Goal: Information Seeking & Learning: Find specific fact

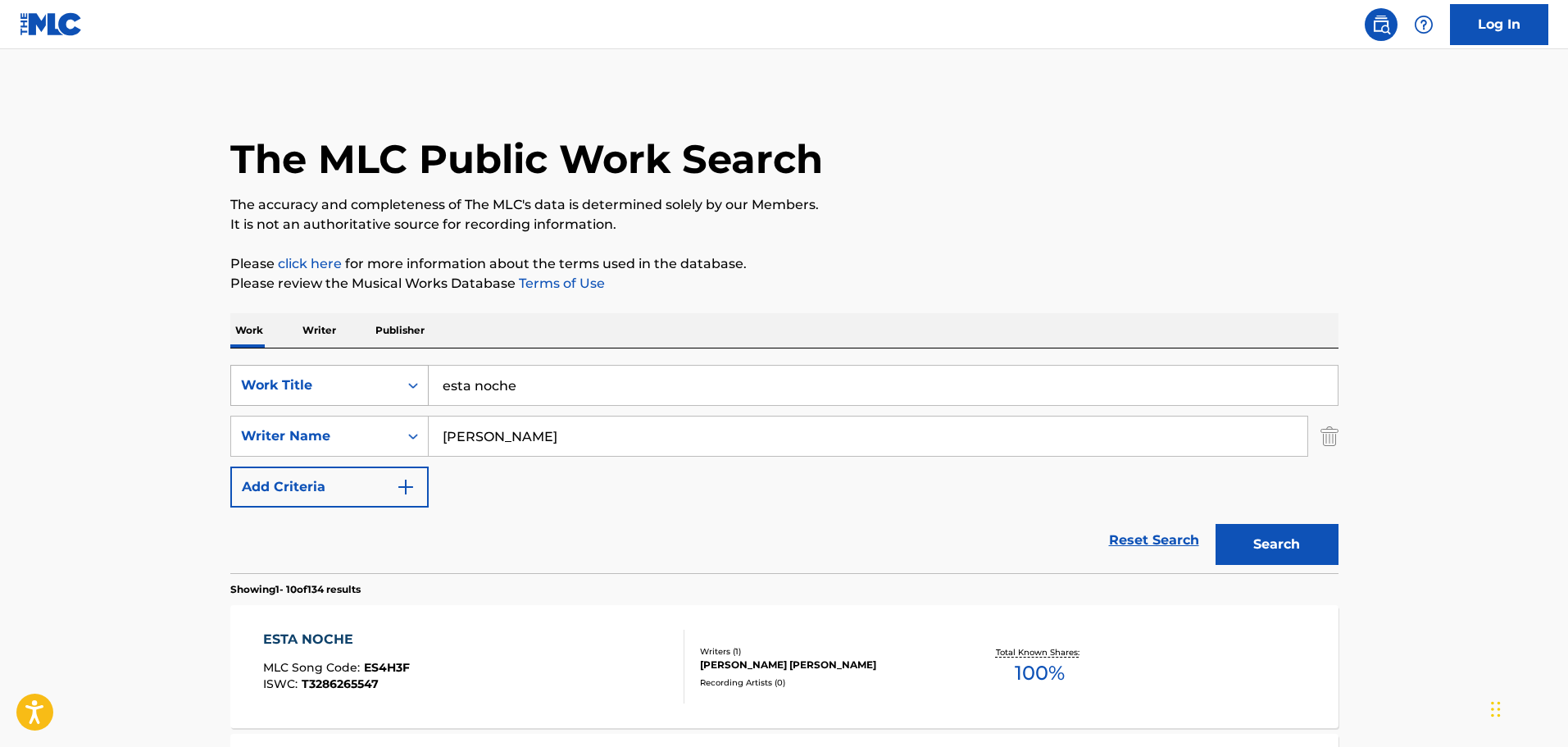
drag, startPoint x: 525, startPoint y: 388, endPoint x: 352, endPoint y: 381, distance: 173.1
click at [366, 381] on div "SearchWithCriteria1dc46bb7-040e-43fb-b4d5-460ea010172d Work Title esta noche" at bounding box center [784, 385] width 1108 height 41
type input "l"
type input "el patron"
drag, startPoint x: 532, startPoint y: 437, endPoint x: 163, endPoint y: 411, distance: 369.9
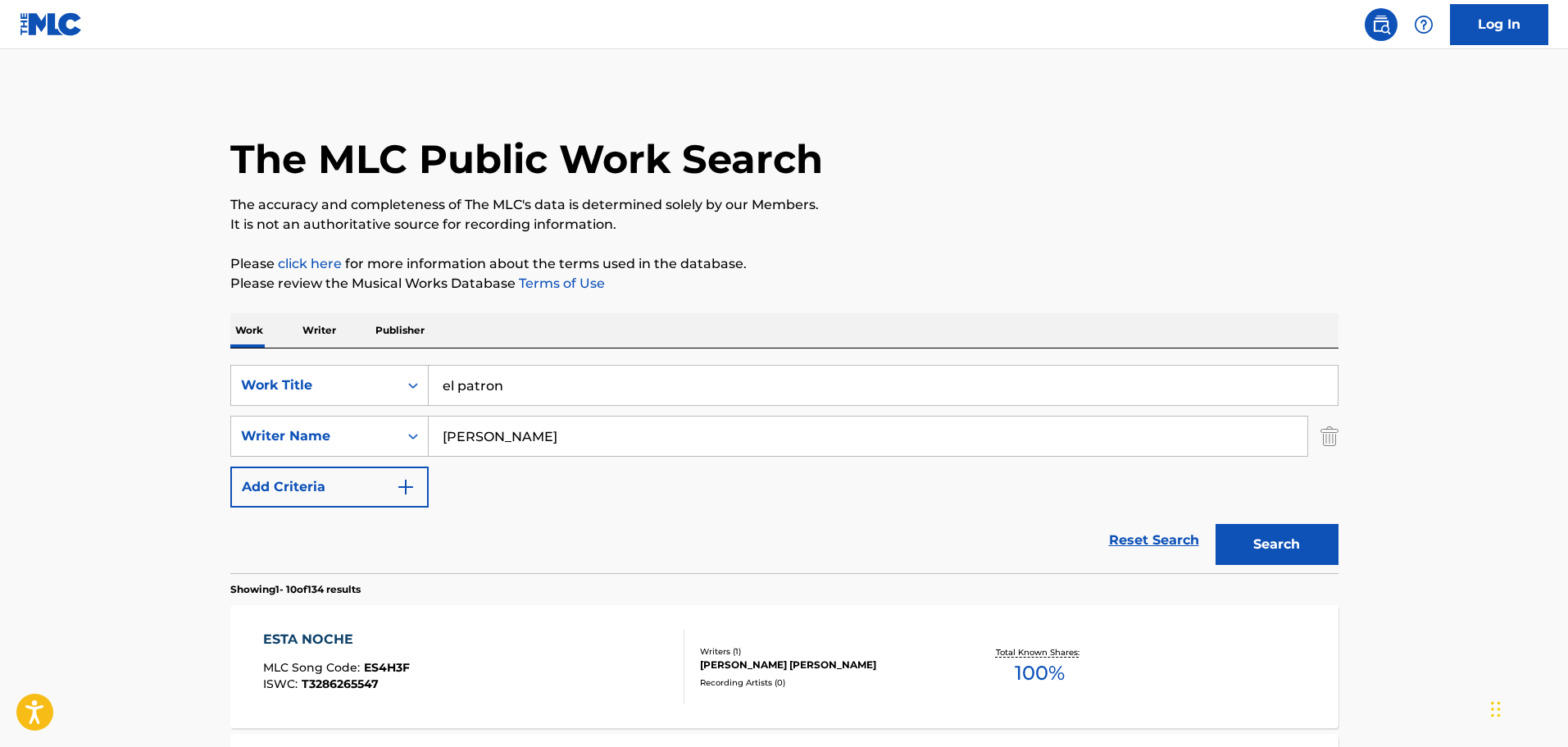
type input "[PERSON_NAME]"
click at [1216, 524] on button "Search" at bounding box center [1277, 545] width 123 height 41
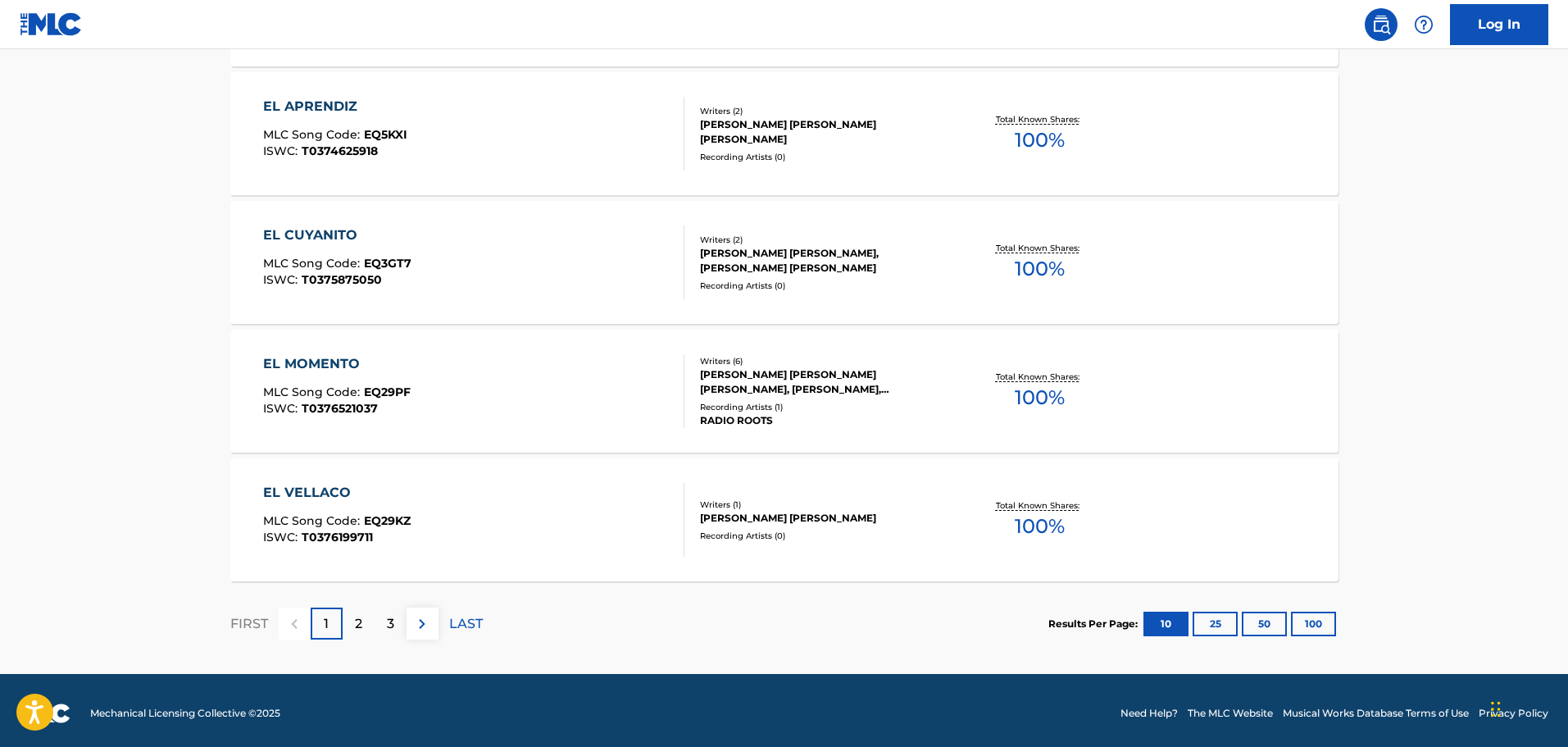
scroll to position [1311, 0]
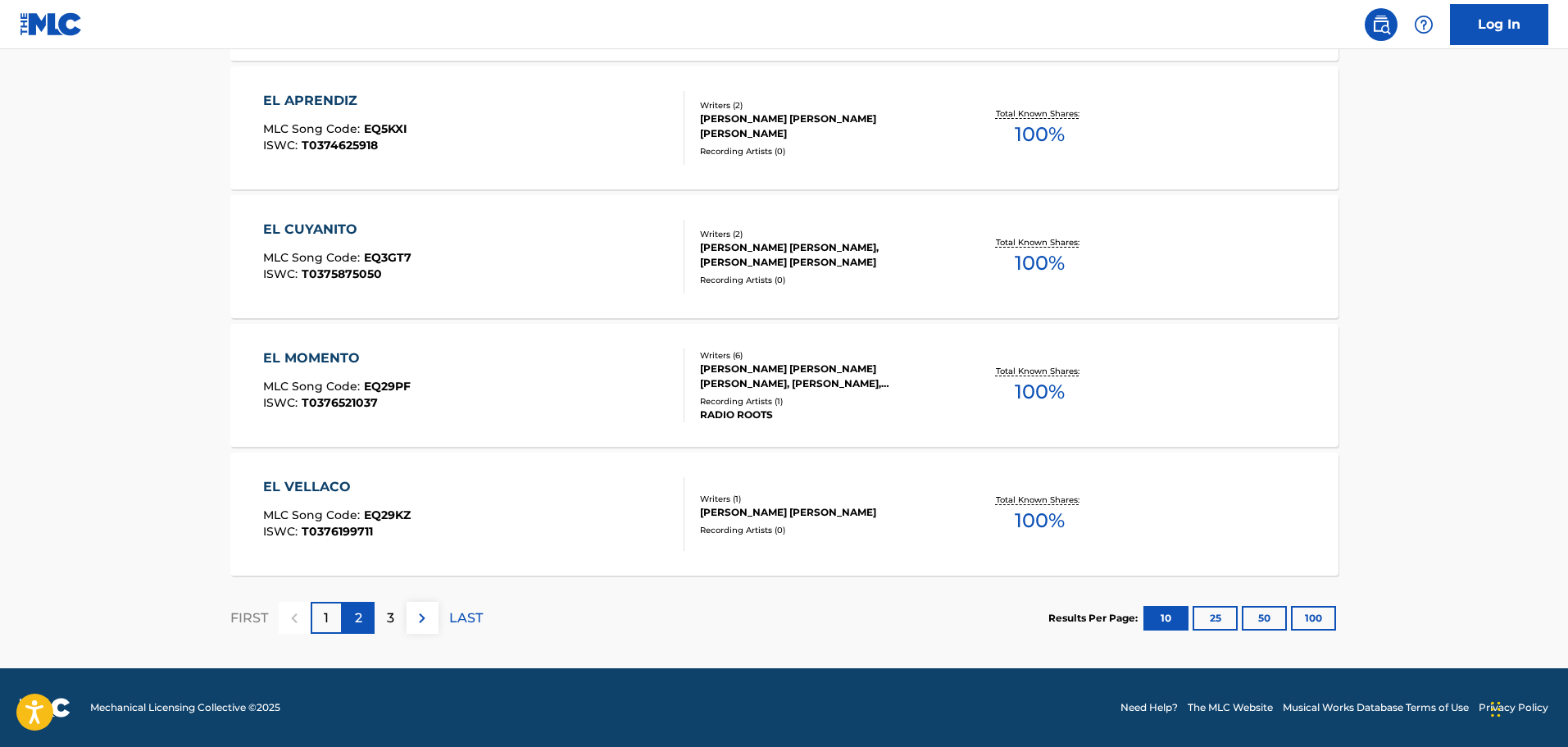
click at [356, 622] on p "2" at bounding box center [358, 618] width 7 height 20
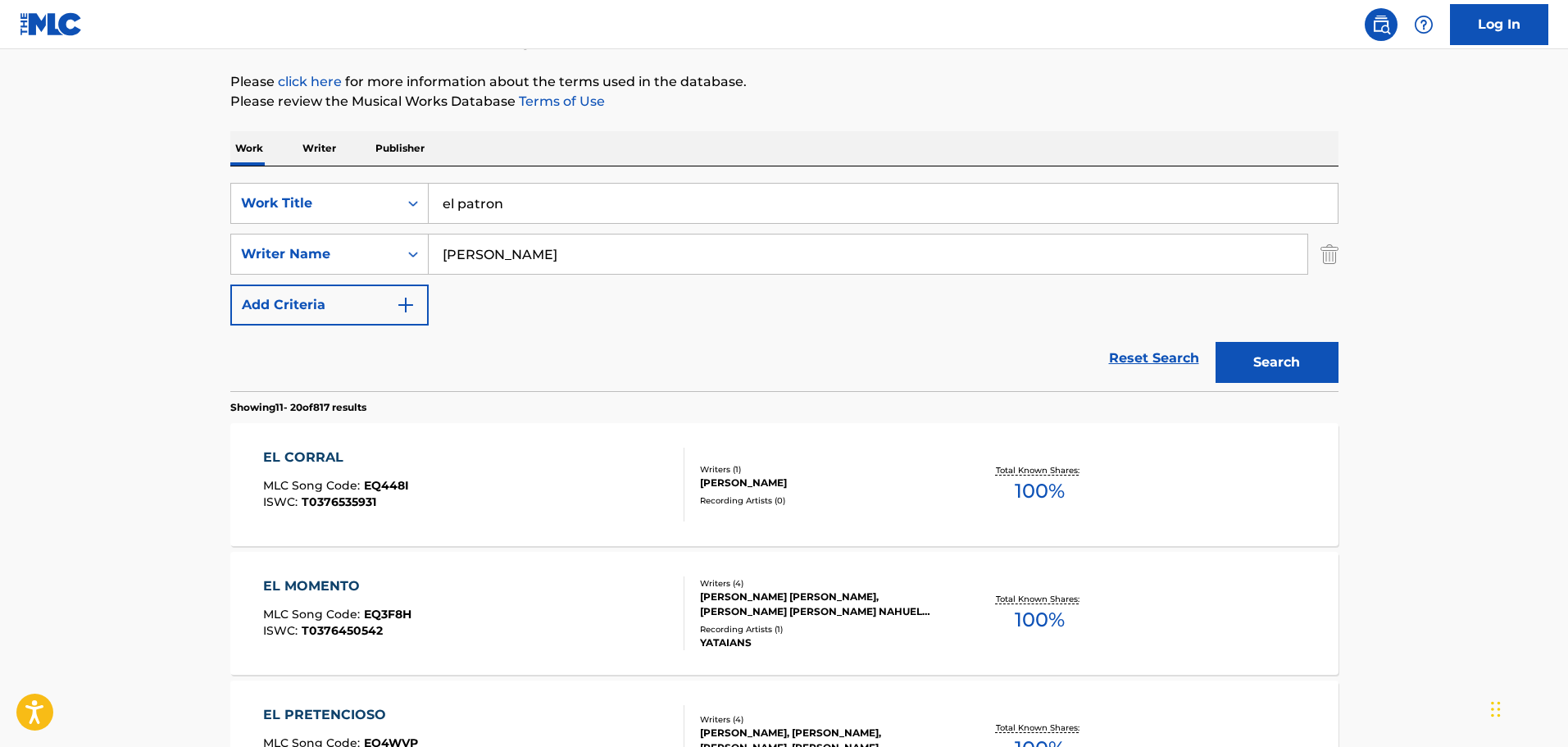
scroll to position [164, 0]
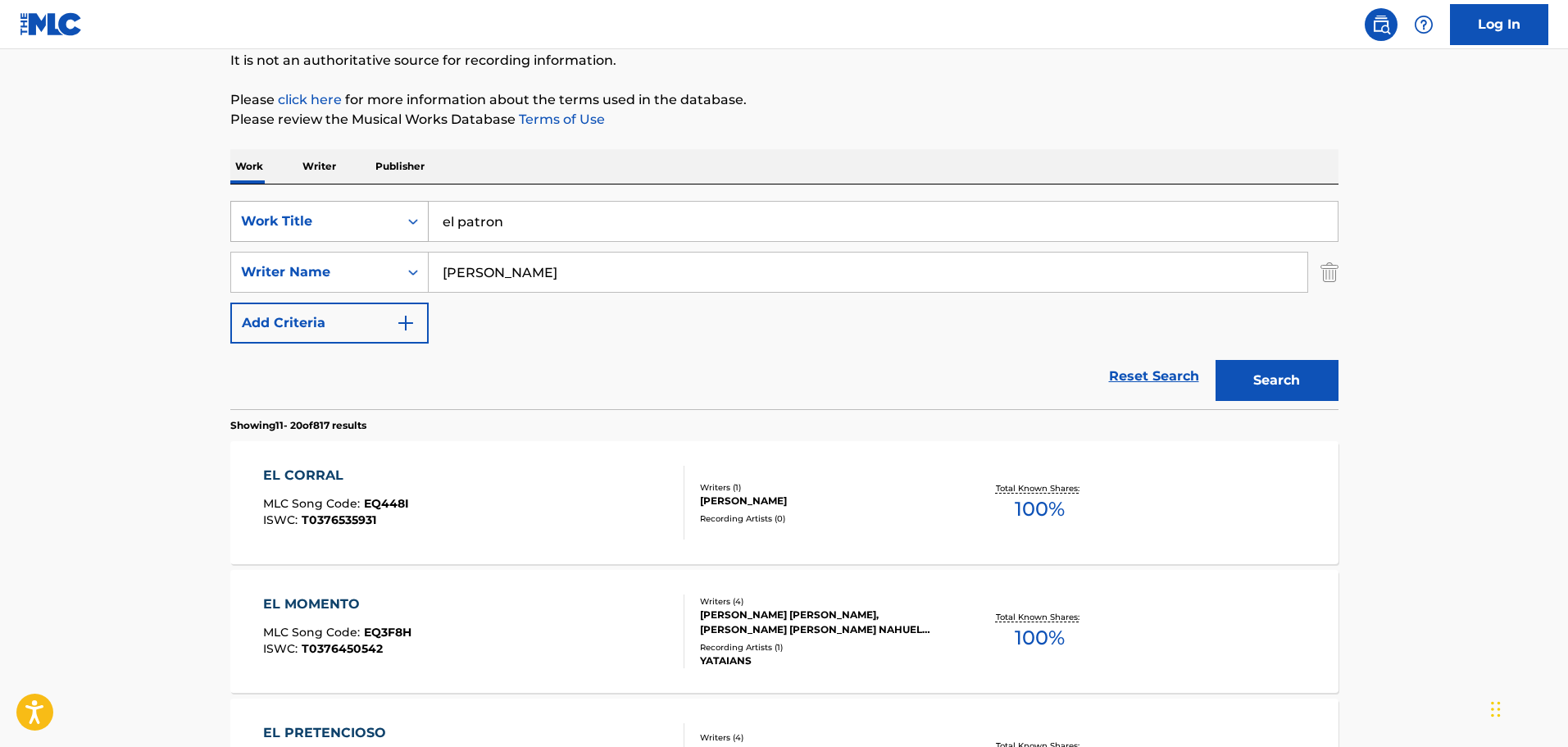
drag, startPoint x: 541, startPoint y: 232, endPoint x: 342, endPoint y: 232, distance: 199.0
click at [348, 232] on div "SearchWithCriteria1dc46bb7-040e-43fb-b4d5-460ea010172d Work Title el patron" at bounding box center [784, 221] width 1108 height 41
type input "sonando con [PERSON_NAME]"
click at [1216, 360] on button "Search" at bounding box center [1277, 381] width 123 height 41
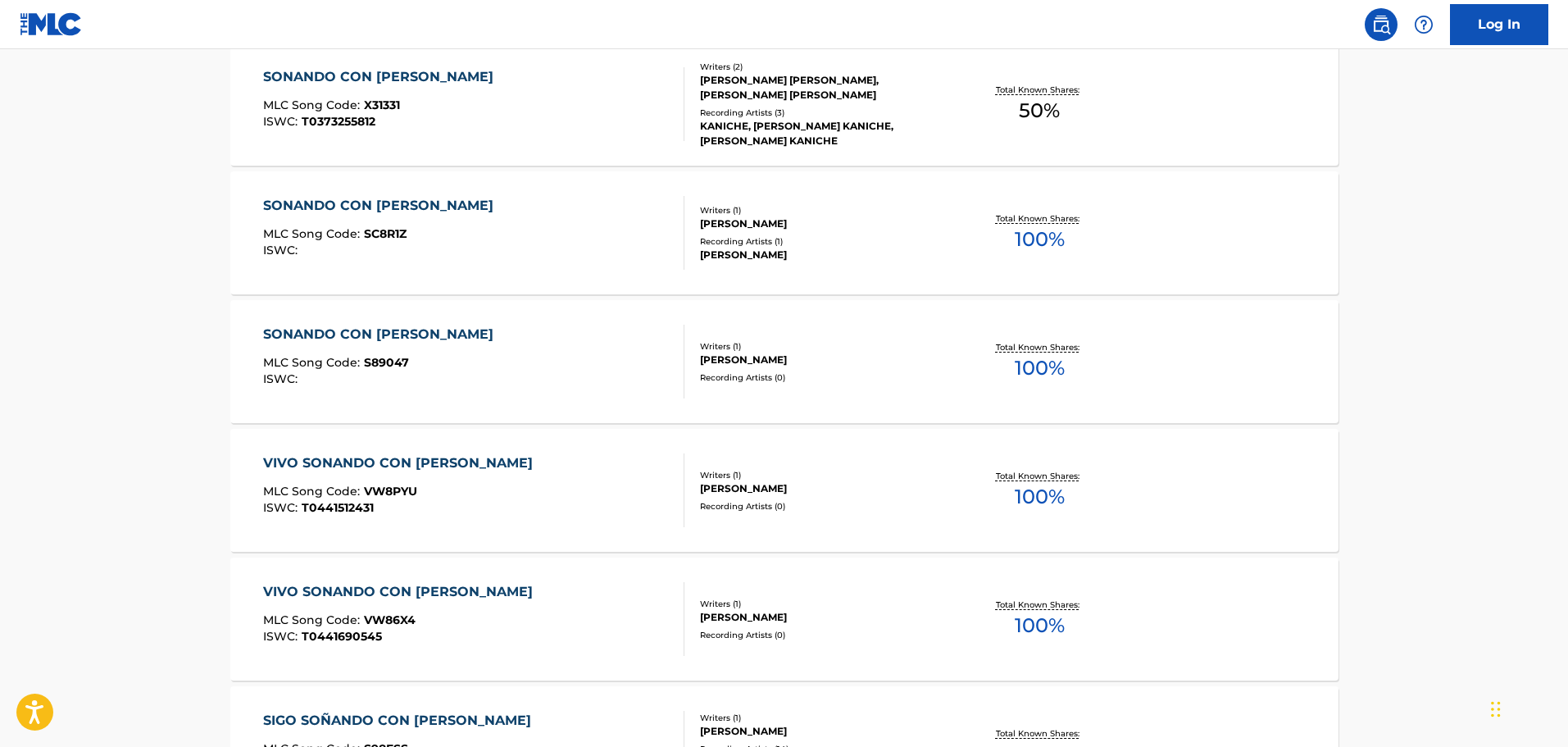
scroll to position [902, 0]
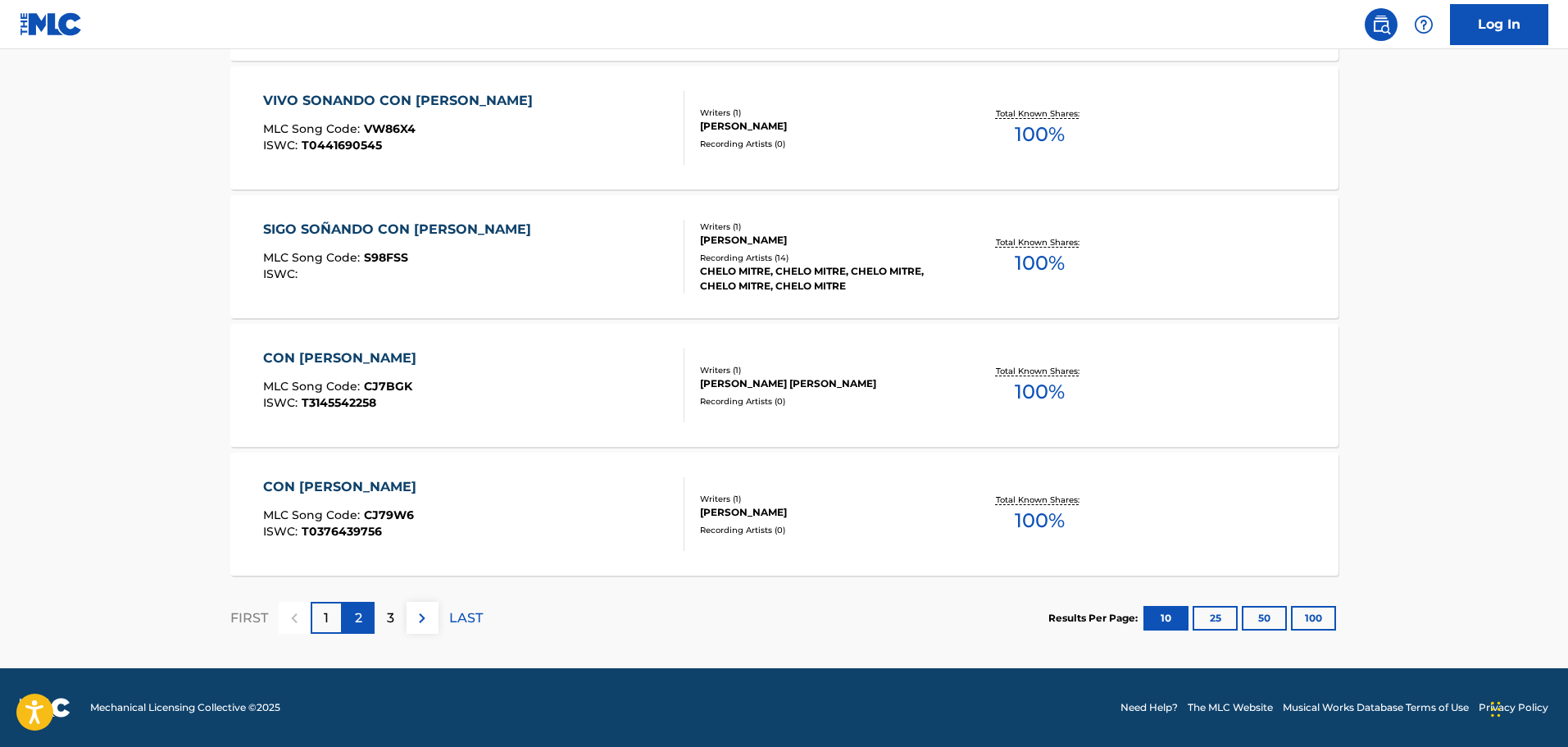
click at [358, 623] on p "2" at bounding box center [358, 618] width 7 height 20
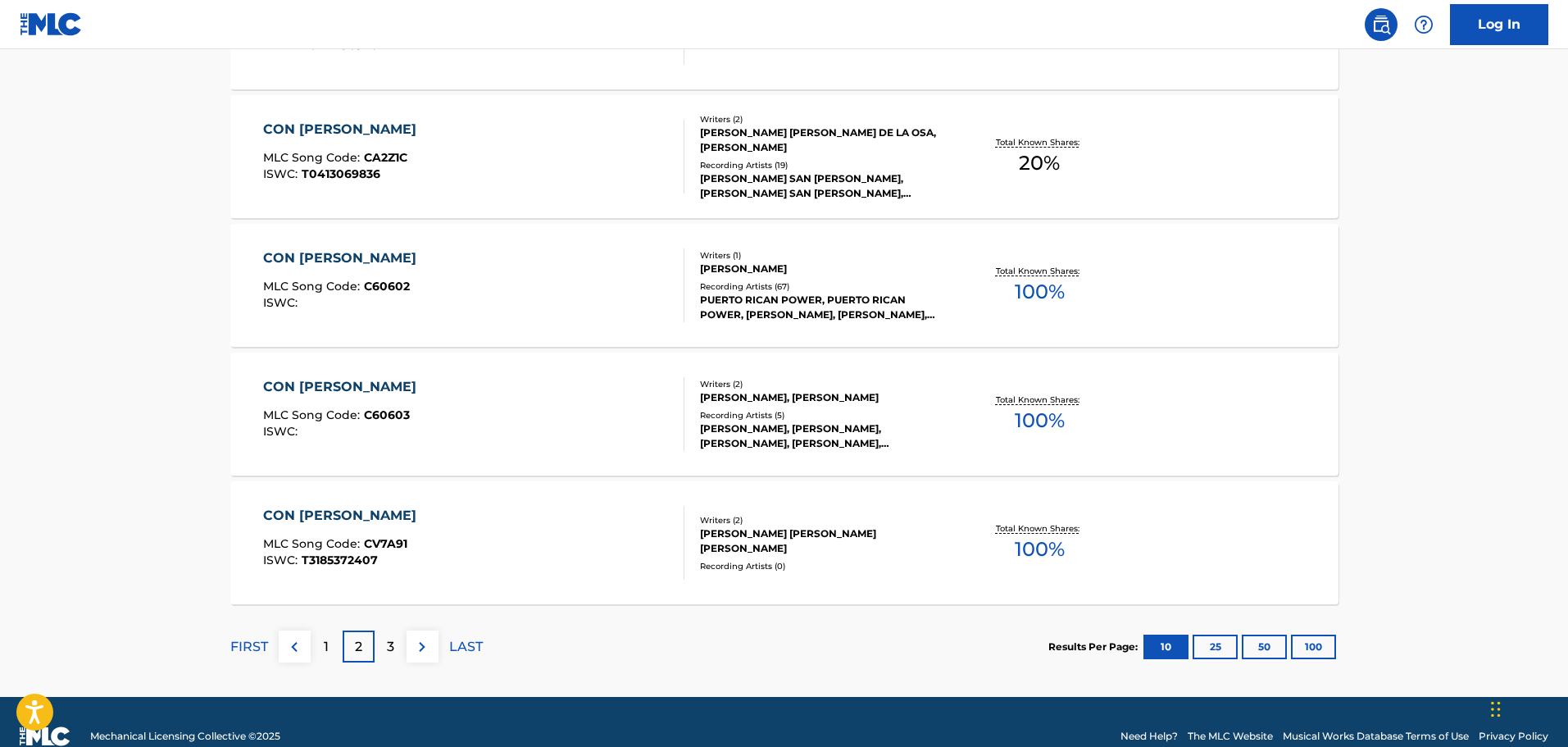
scroll to position [1311, 0]
